Goal: Information Seeking & Learning: Find contact information

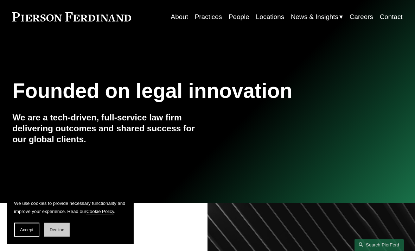
click at [63, 232] on span "Decline" at bounding box center [57, 229] width 15 height 5
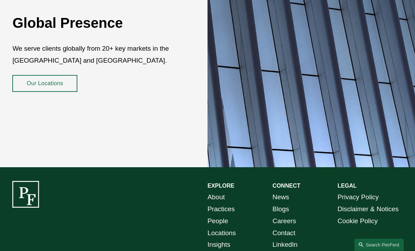
scroll to position [1089, 0]
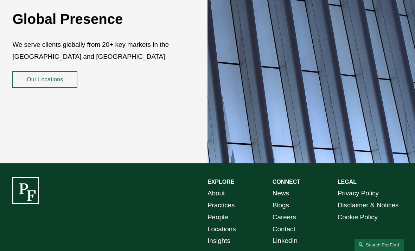
click at [235, 224] on link "Locations" at bounding box center [222, 230] width 29 height 12
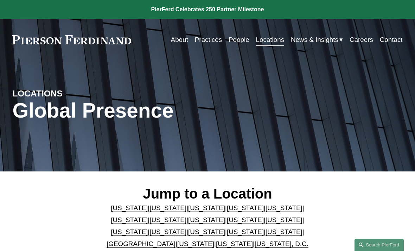
click at [237, 40] on link "People" at bounding box center [239, 39] width 21 height 13
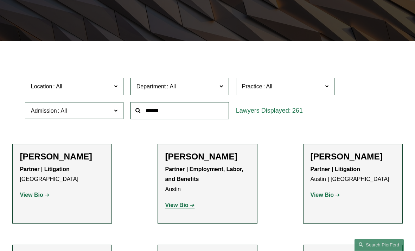
scroll to position [131, 0]
type input "*"
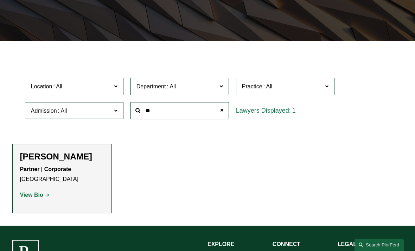
type input "**"
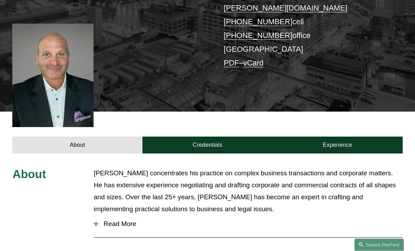
scroll to position [145, 0]
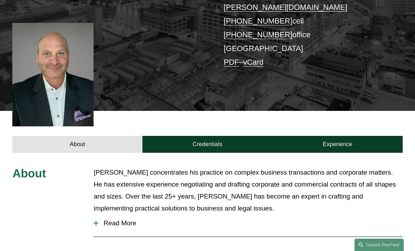
click at [121, 219] on span "Read More" at bounding box center [251, 223] width 304 height 8
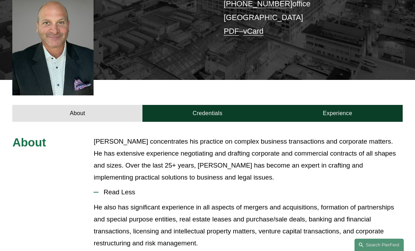
scroll to position [175, 0]
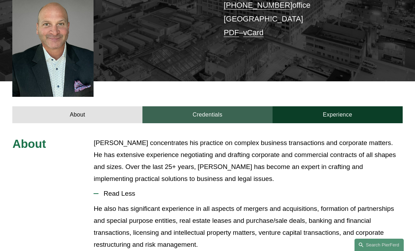
click at [236, 106] on link "Credentials" at bounding box center [208, 114] width 130 height 17
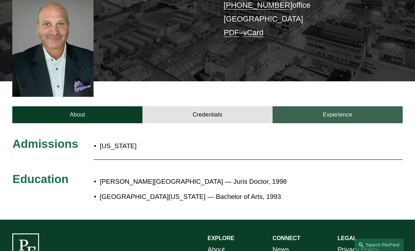
click at [341, 106] on link "Experience" at bounding box center [338, 114] width 130 height 17
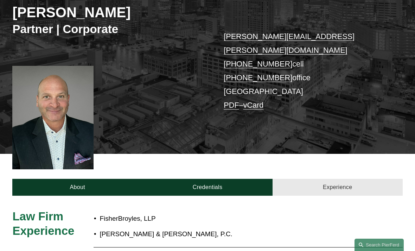
scroll to position [103, 0]
